Goal: Task Accomplishment & Management: Manage account settings

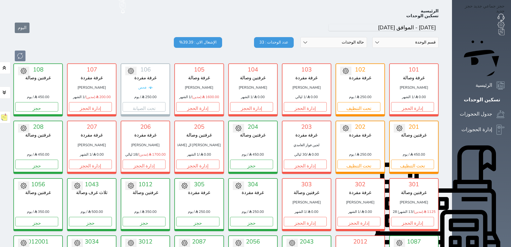
scroll to position [21, 0]
click at [89, 102] on button "إدارة الحجز" at bounding box center [90, 106] width 43 height 9
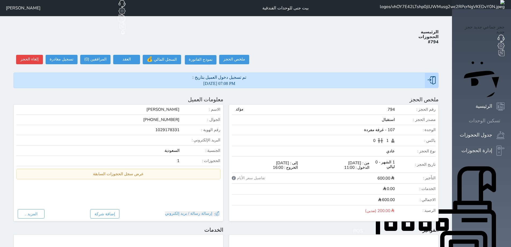
click at [505, 121] on icon at bounding box center [505, 121] width 0 height 0
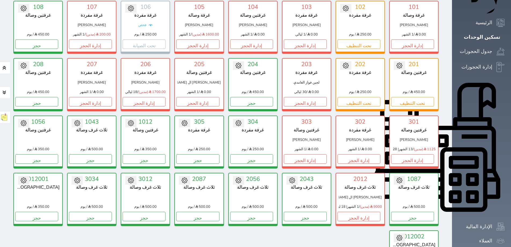
scroll to position [48, 0]
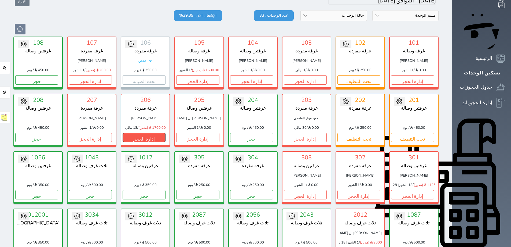
click at [155, 133] on button "إدارة الحجز" at bounding box center [144, 137] width 43 height 9
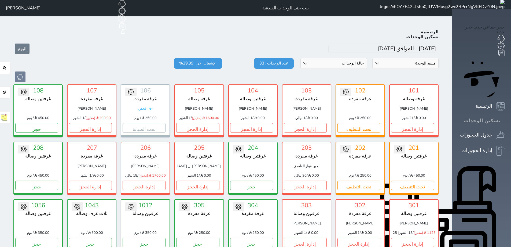
scroll to position [21, 0]
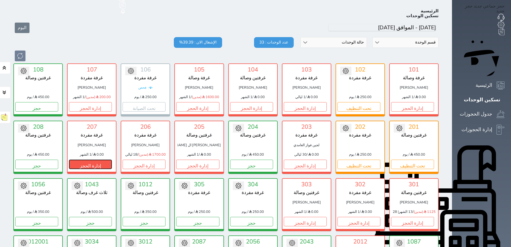
click at [85, 159] on button "إدارة الحجز" at bounding box center [90, 163] width 43 height 9
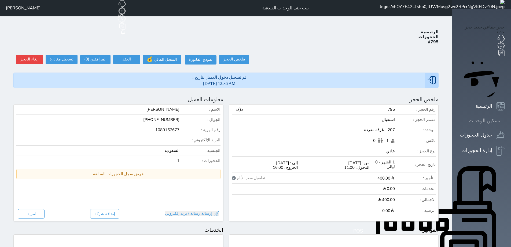
click at [505, 121] on icon at bounding box center [505, 121] width 0 height 0
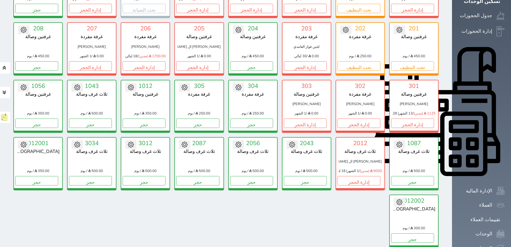
scroll to position [128, 0]
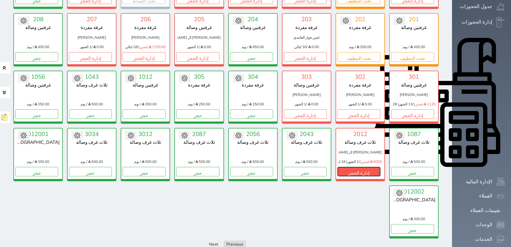
click at [372, 167] on button "إدارة الحجز" at bounding box center [359, 171] width 43 height 9
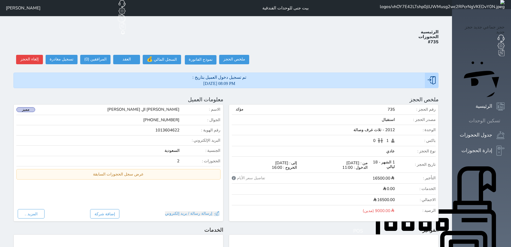
click at [505, 121] on icon at bounding box center [505, 121] width 0 height 0
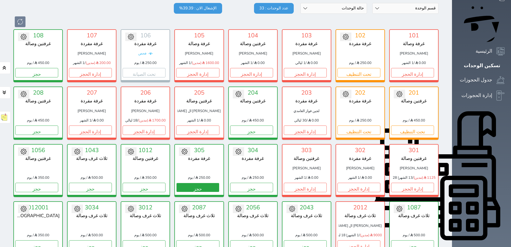
scroll to position [48, 0]
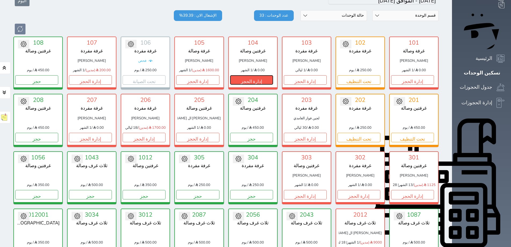
click at [267, 75] on button "إدارة الحجز" at bounding box center [251, 79] width 43 height 9
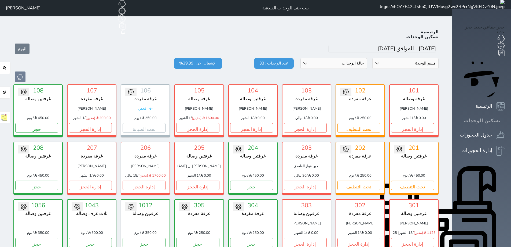
scroll to position [21, 0]
